Goal: Information Seeking & Learning: Understand process/instructions

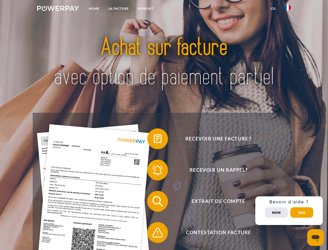
click at [58, 9] on img at bounding box center [58, 8] width 42 height 5
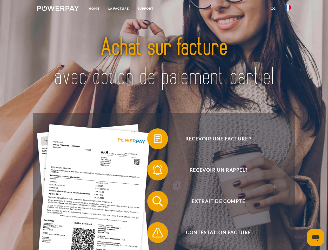
click at [288, 9] on img at bounding box center [288, 7] width 6 height 6
click at [274, 9] on link "CG" at bounding box center [274, 8] width 14 height 9
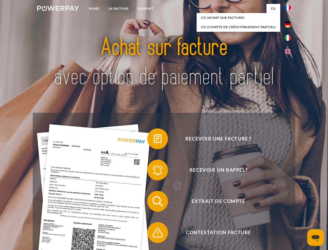
click at [154, 140] on span at bounding box center [150, 139] width 26 height 26
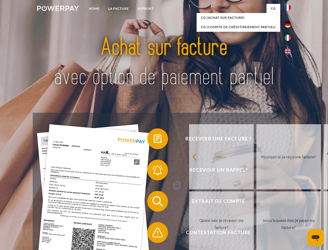
click at [257, 171] on link "Pourquoi ai-je reçu une facture?" at bounding box center [289, 156] width 65 height 65
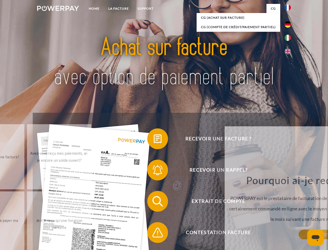
click at [228, 202] on div "Pourquoi ai-je reçu une facture? POWERPAY est le prestataire de facturation de …" at bounding box center [323, 204] width 190 height 61
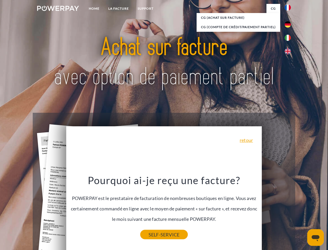
click at [154, 233] on link "SELF-SERVICE" at bounding box center [164, 234] width 48 height 9
click at [289, 210] on div "Recevoir une facture ? Recevoir un rappel? Extrait de compte retour" at bounding box center [164, 217] width 263 height 208
click at [277, 211] on span "Extrait de compte" at bounding box center [218, 201] width 127 height 21
click at [302, 212] on header "Home LA FACTURE Support" at bounding box center [164, 179] width 328 height 359
